Goal: Find contact information: Find contact information

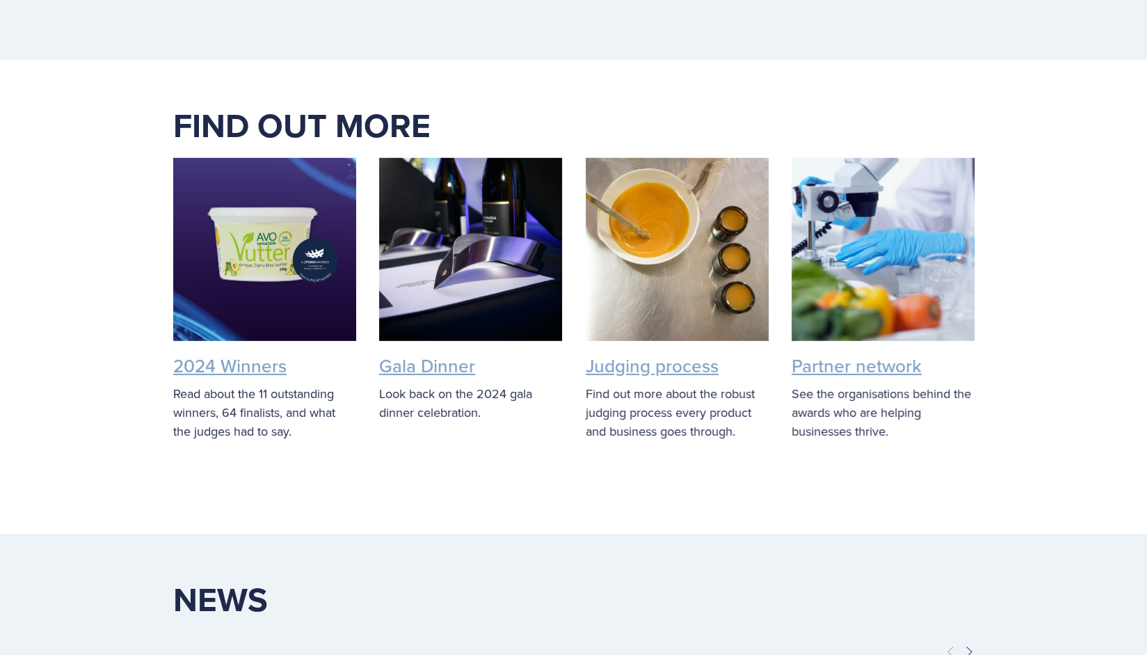
scroll to position [2567, 0]
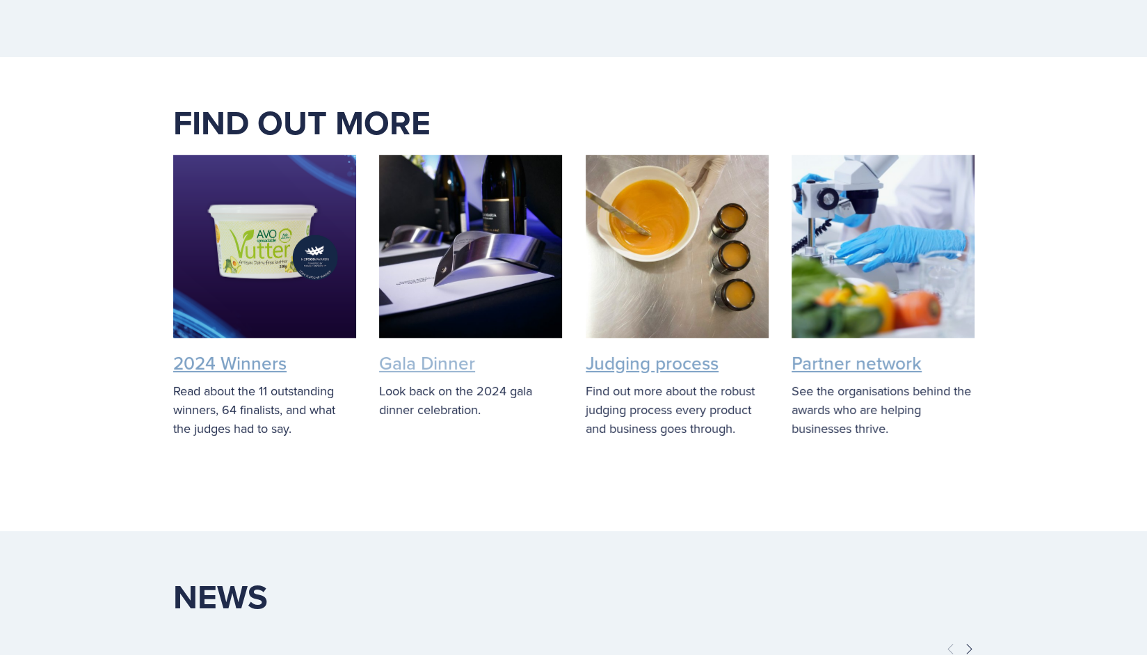
click at [434, 351] on link "Gala Dinner" at bounding box center [427, 363] width 96 height 26
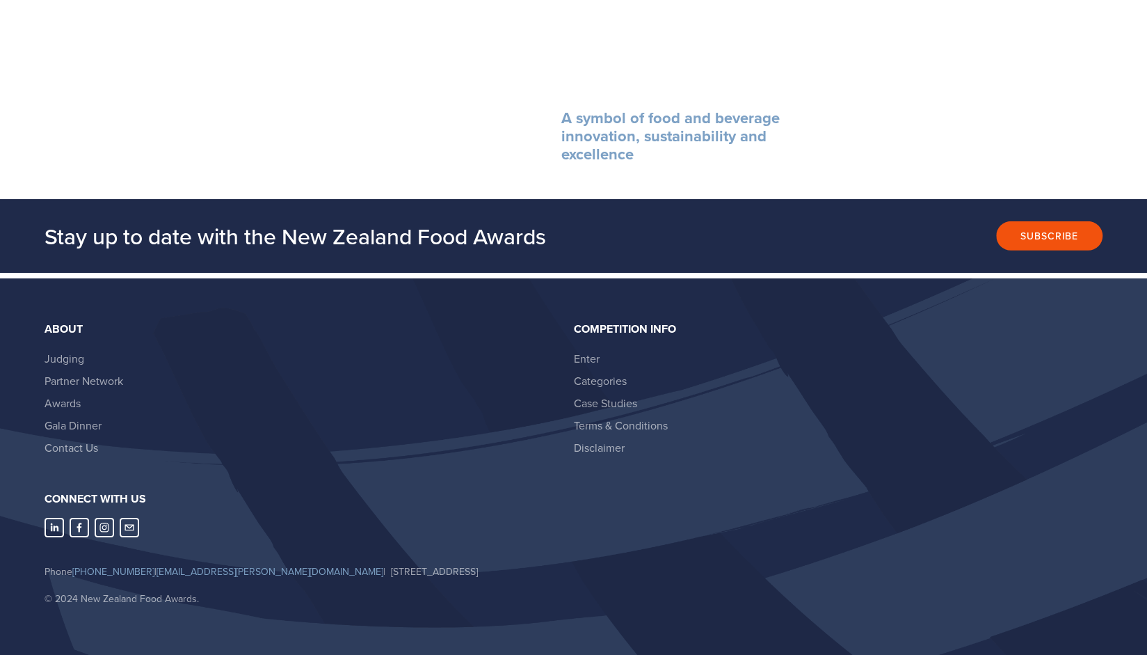
scroll to position [2686, 0]
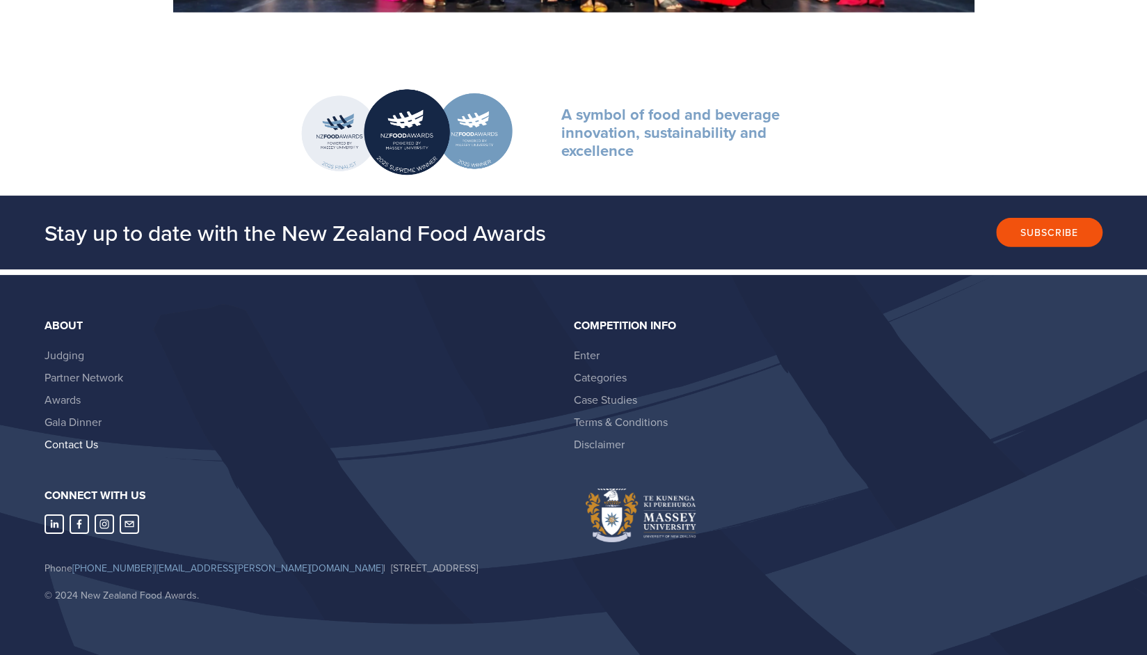
click at [83, 436] on link "Contact Us" at bounding box center [72, 443] width 54 height 15
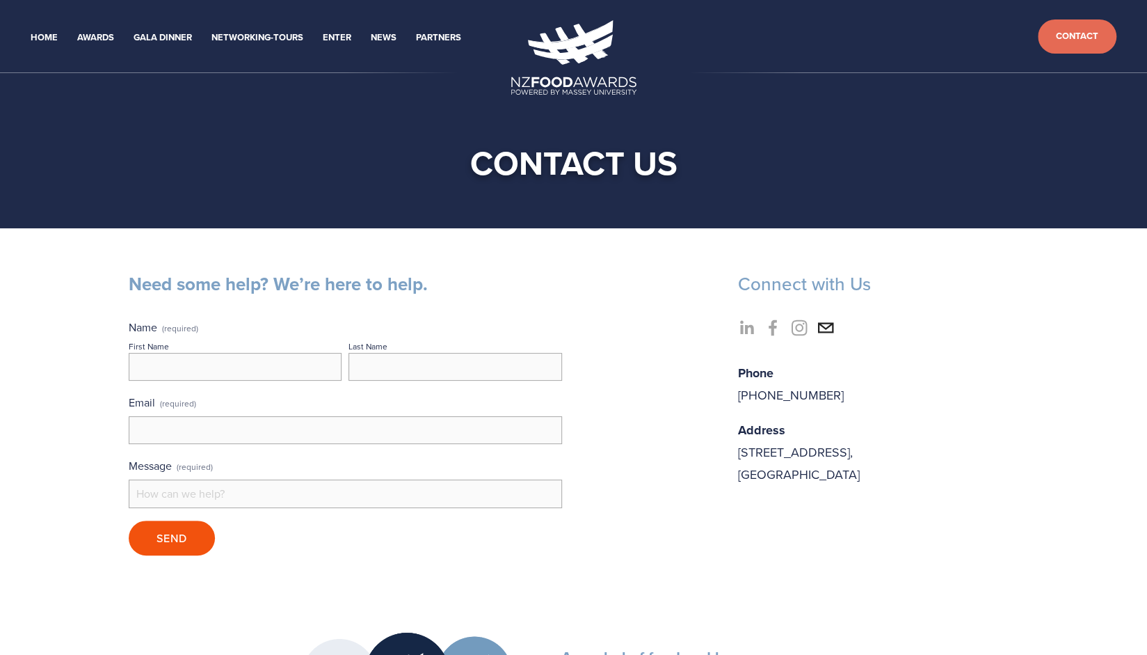
click at [829, 328] on use "nzfoodawards@massey.ac.nz" at bounding box center [825, 327] width 33 height 33
